Goal: Task Accomplishment & Management: Use online tool/utility

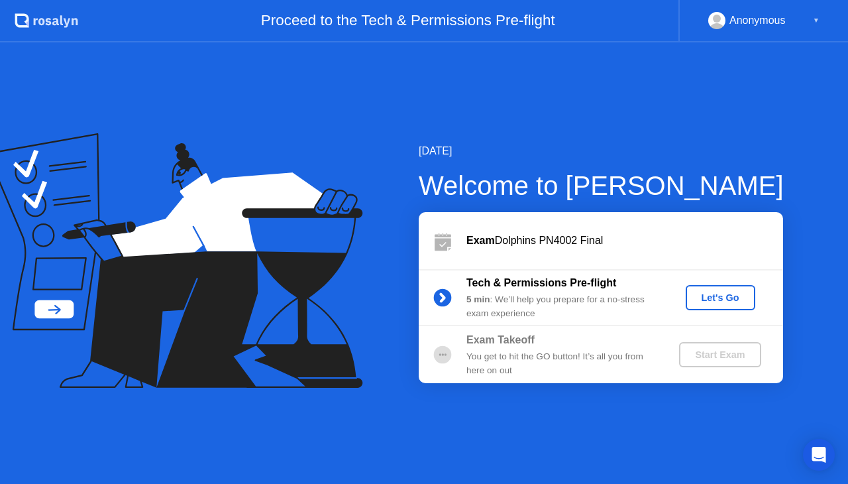
click at [722, 296] on div "Let's Go" at bounding box center [720, 297] width 59 height 11
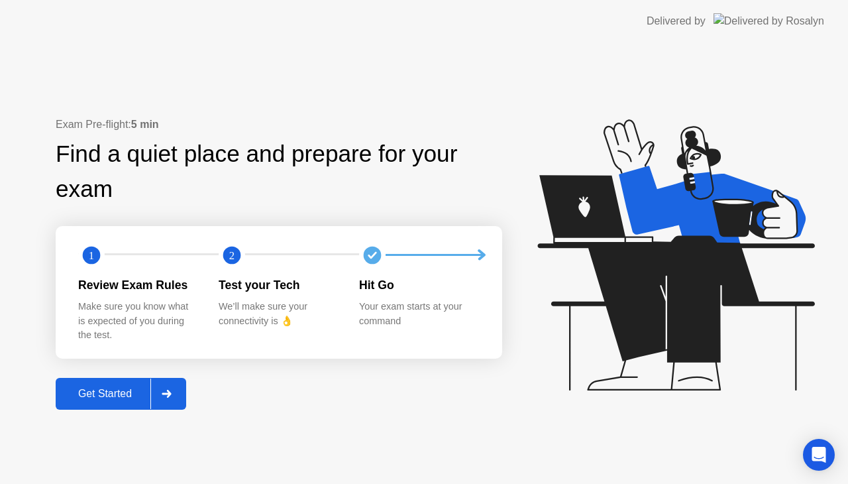
click at [116, 391] on div "Get Started" at bounding box center [105, 394] width 91 height 12
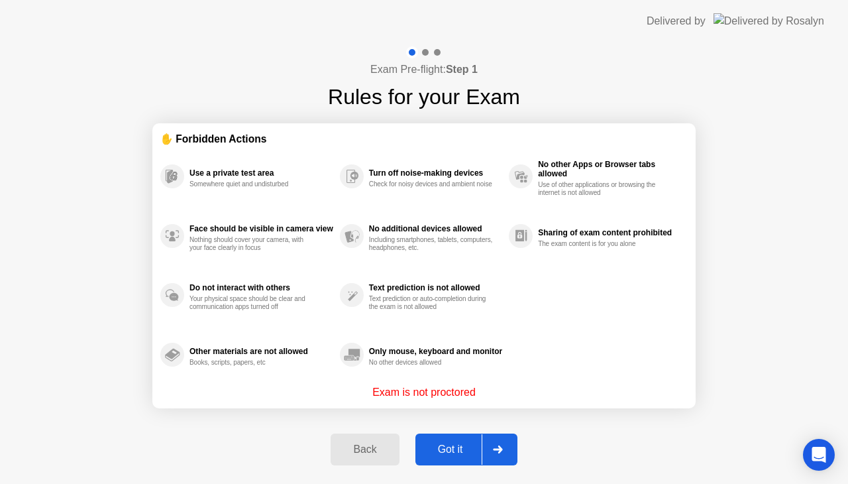
click at [468, 449] on div "Got it" at bounding box center [450, 449] width 62 height 12
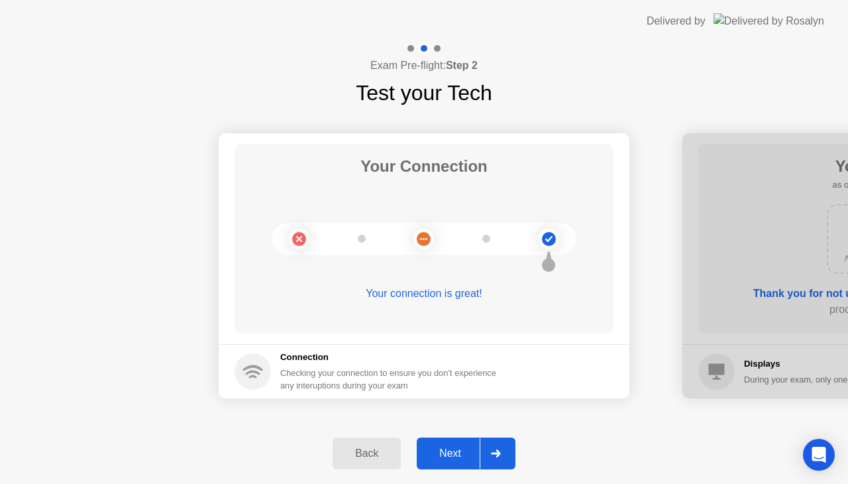
click at [468, 449] on div "Next" at bounding box center [450, 453] width 59 height 12
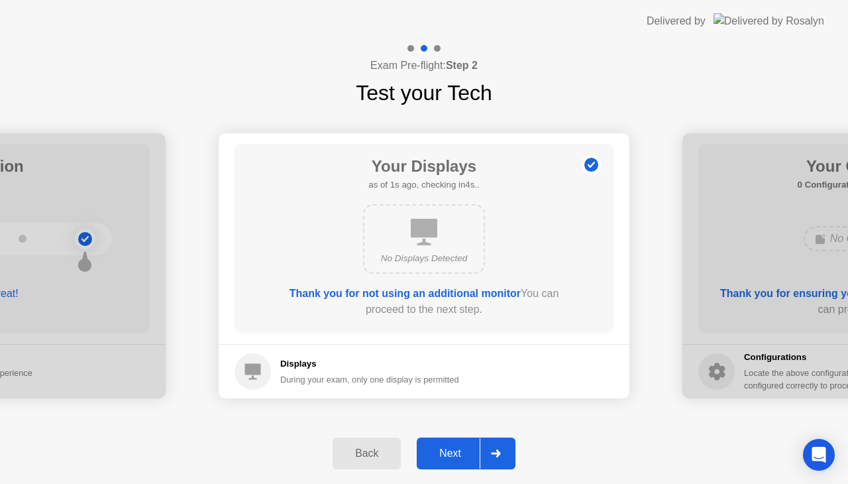
click at [468, 449] on div "Next" at bounding box center [450, 453] width 59 height 12
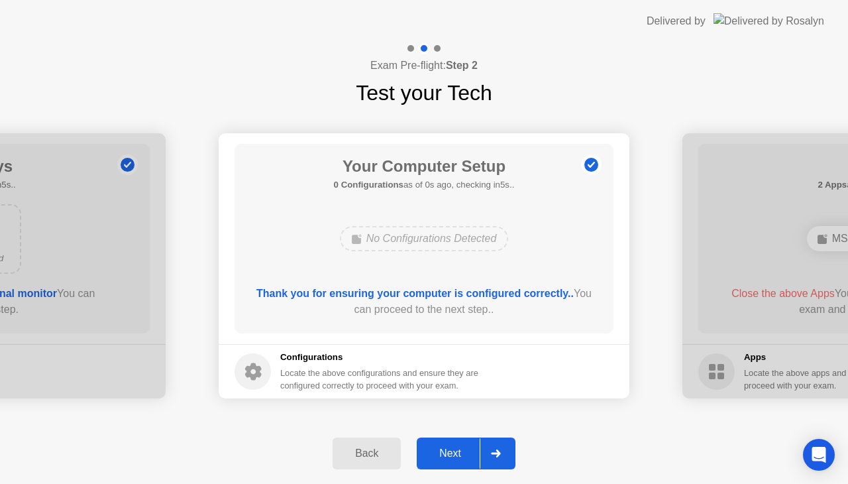
click at [468, 449] on div "Next" at bounding box center [450, 453] width 59 height 12
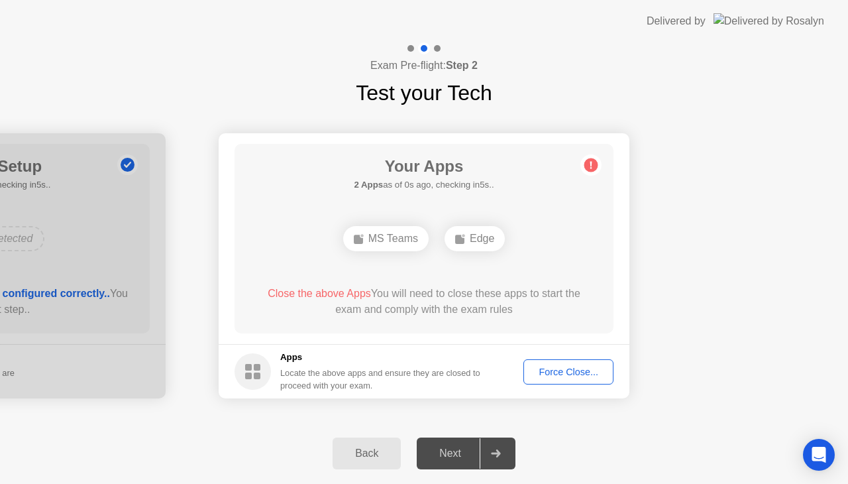
click at [590, 370] on div "Force Close..." at bounding box center [568, 371] width 81 height 11
click at [565, 366] on div "Force Close..." at bounding box center [568, 371] width 81 height 11
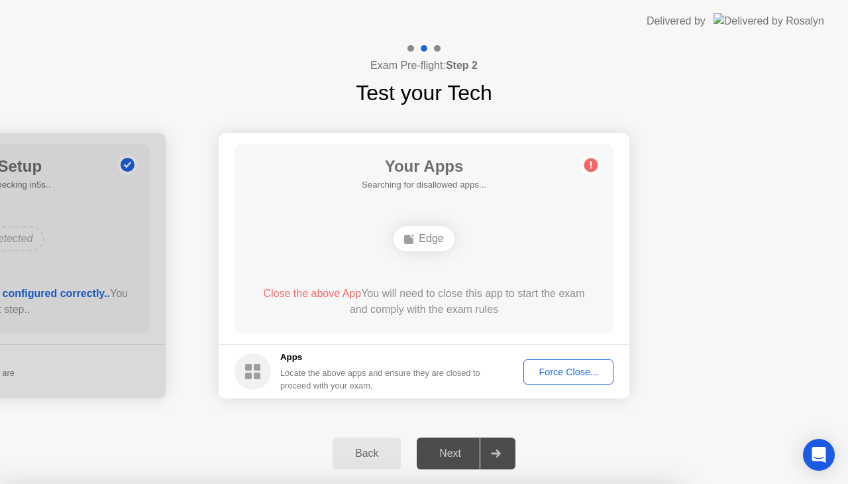
click at [424, 241] on div "Edge" at bounding box center [424, 238] width 60 height 25
click at [555, 358] on footer "Apps Locate the above apps and ensure they are closed to proceed with your exam…" at bounding box center [424, 371] width 411 height 54
click at [553, 373] on div "Force Close..." at bounding box center [568, 371] width 81 height 11
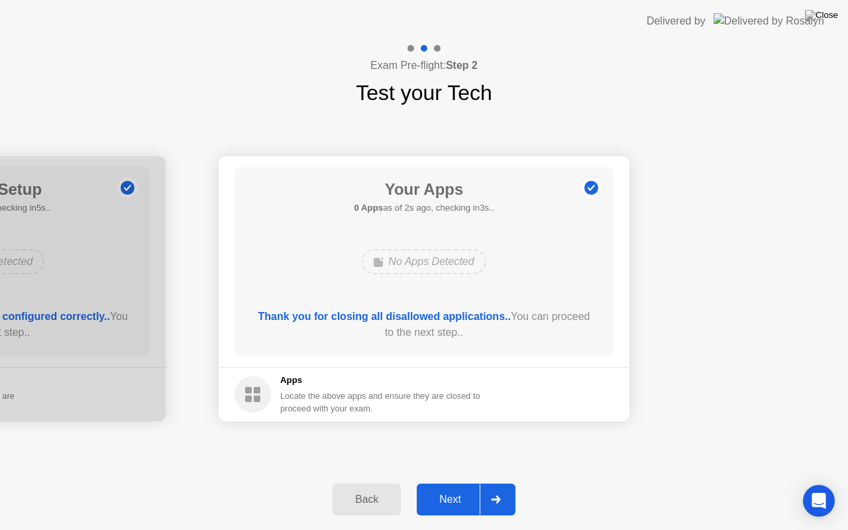
click at [453, 483] on div "Next" at bounding box center [450, 500] width 59 height 12
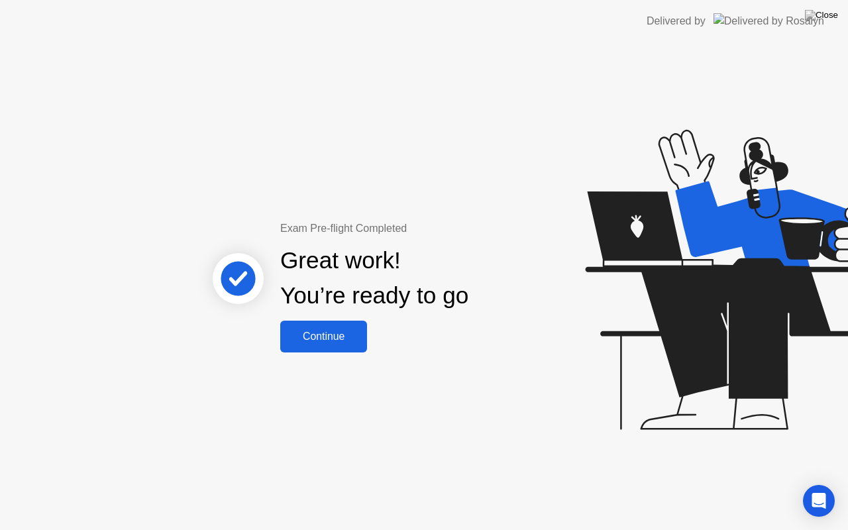
click at [342, 347] on button "Continue" at bounding box center [323, 337] width 87 height 32
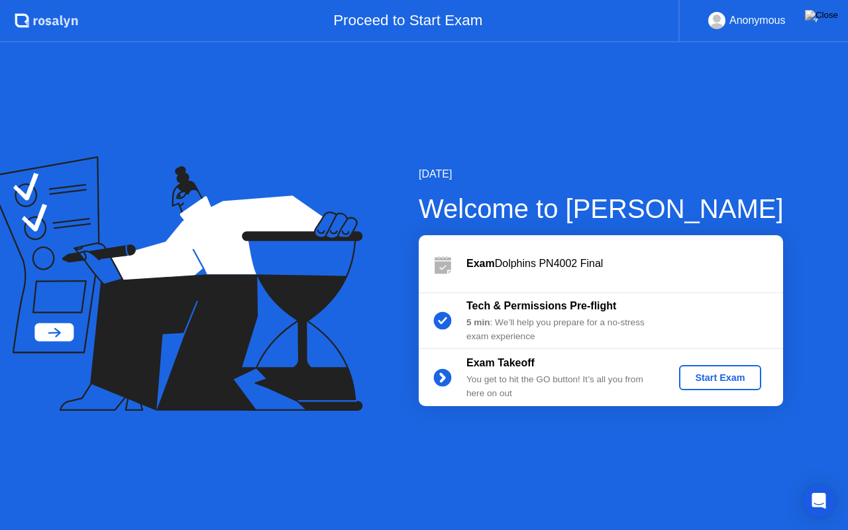
click at [712, 383] on div "Start Exam" at bounding box center [720, 377] width 71 height 11
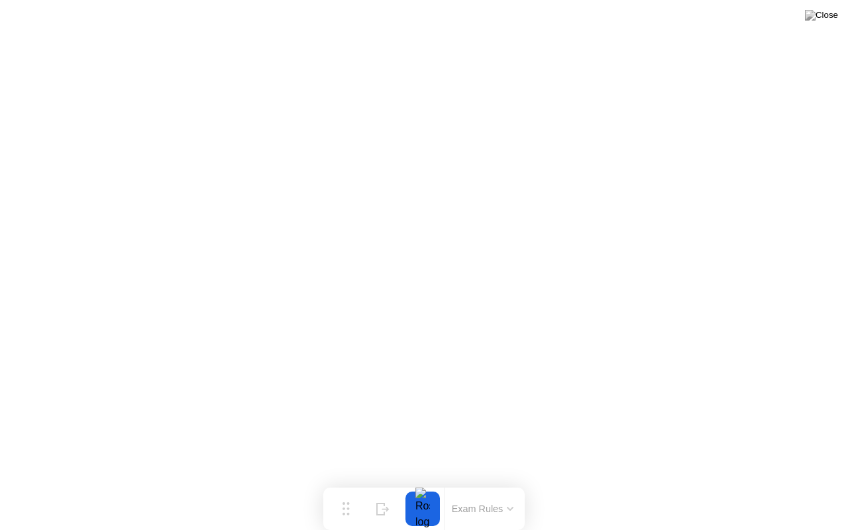
click at [480, 483] on button "Exam Rules" at bounding box center [483, 509] width 70 height 12
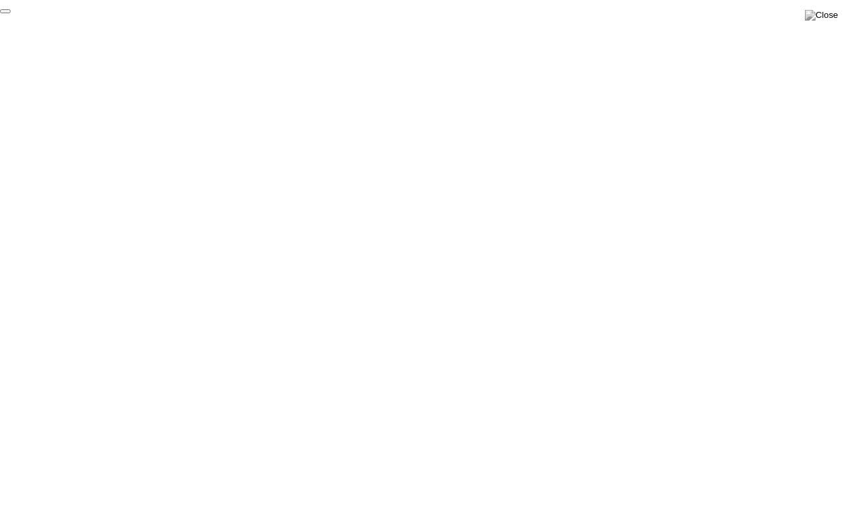
click div "End Proctoring Session"
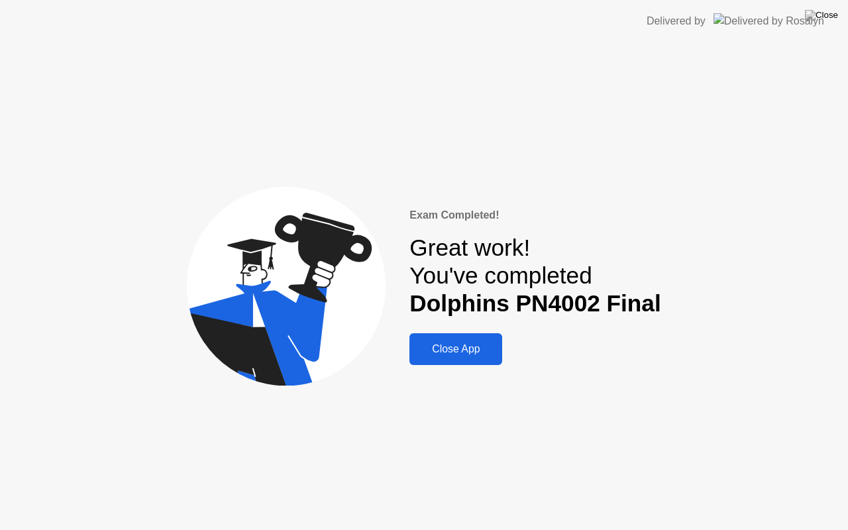
click at [459, 351] on div "Close App" at bounding box center [455, 349] width 85 height 12
